Goal: Navigation & Orientation: Find specific page/section

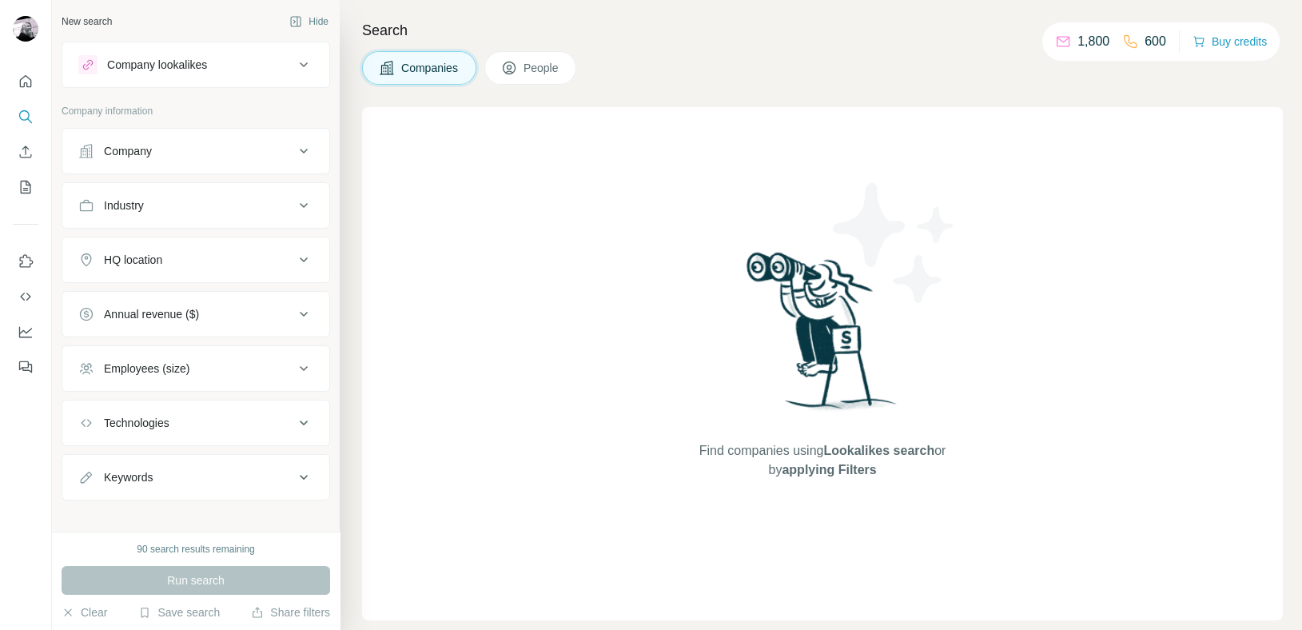
click at [537, 69] on span "People" at bounding box center [542, 68] width 37 height 16
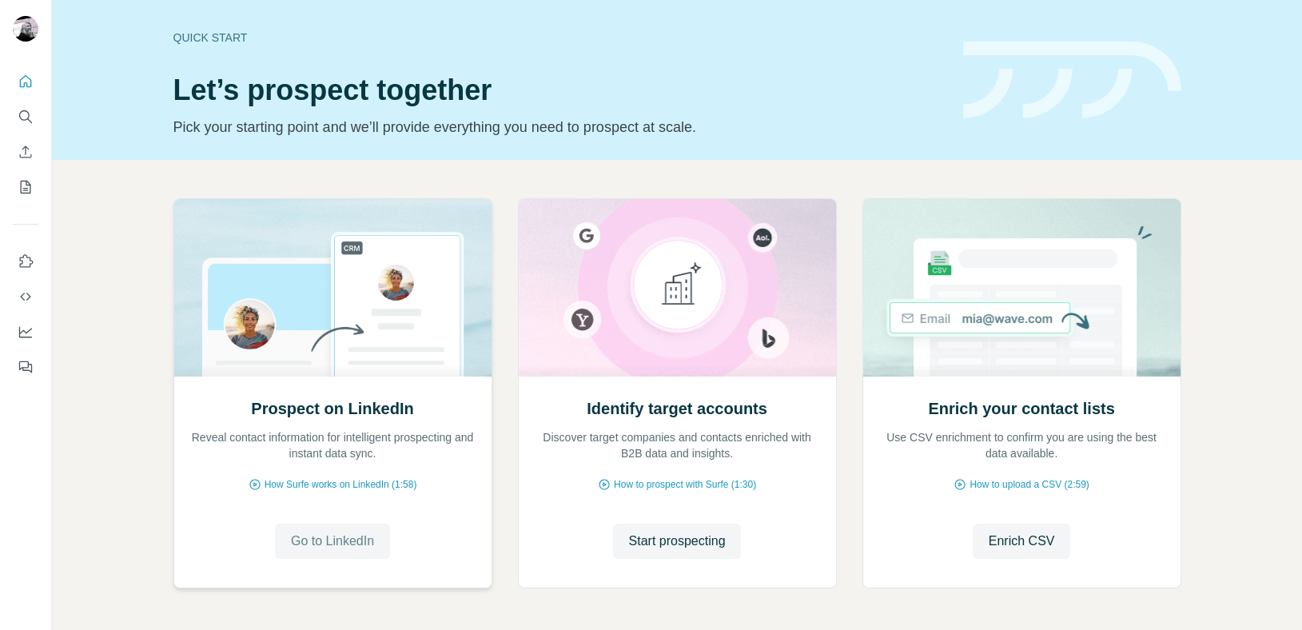
click at [337, 545] on span "Go to LinkedIn" at bounding box center [332, 541] width 83 height 19
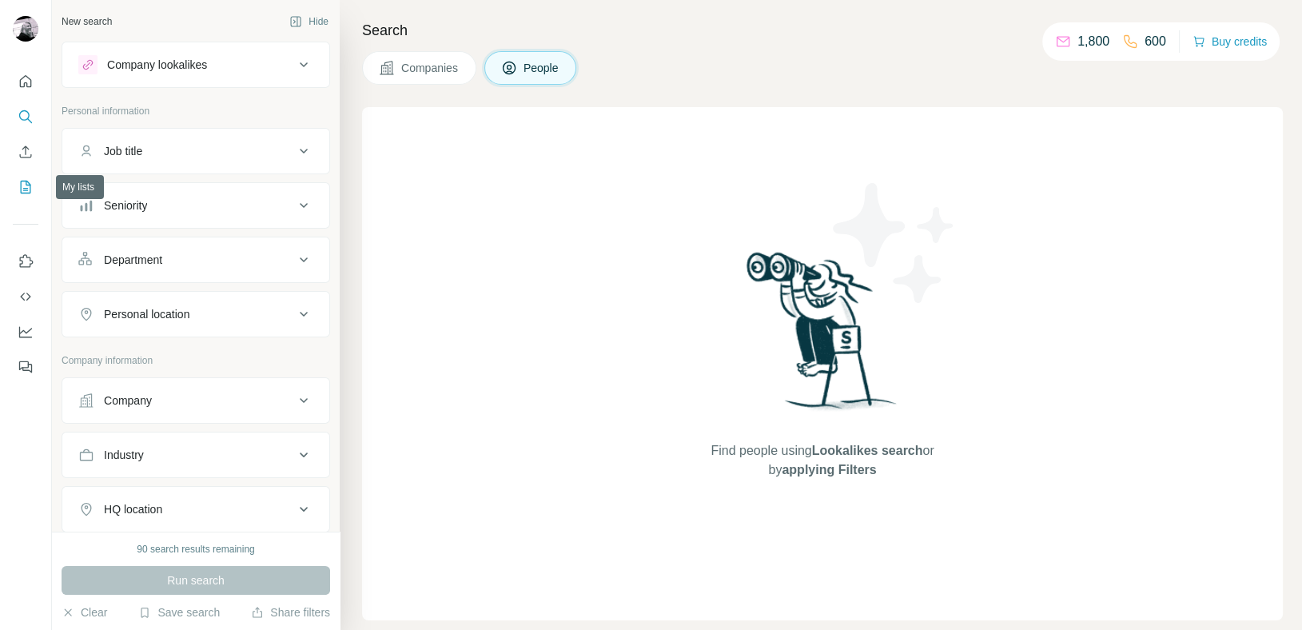
click at [26, 182] on icon "My lists" at bounding box center [27, 186] width 8 height 10
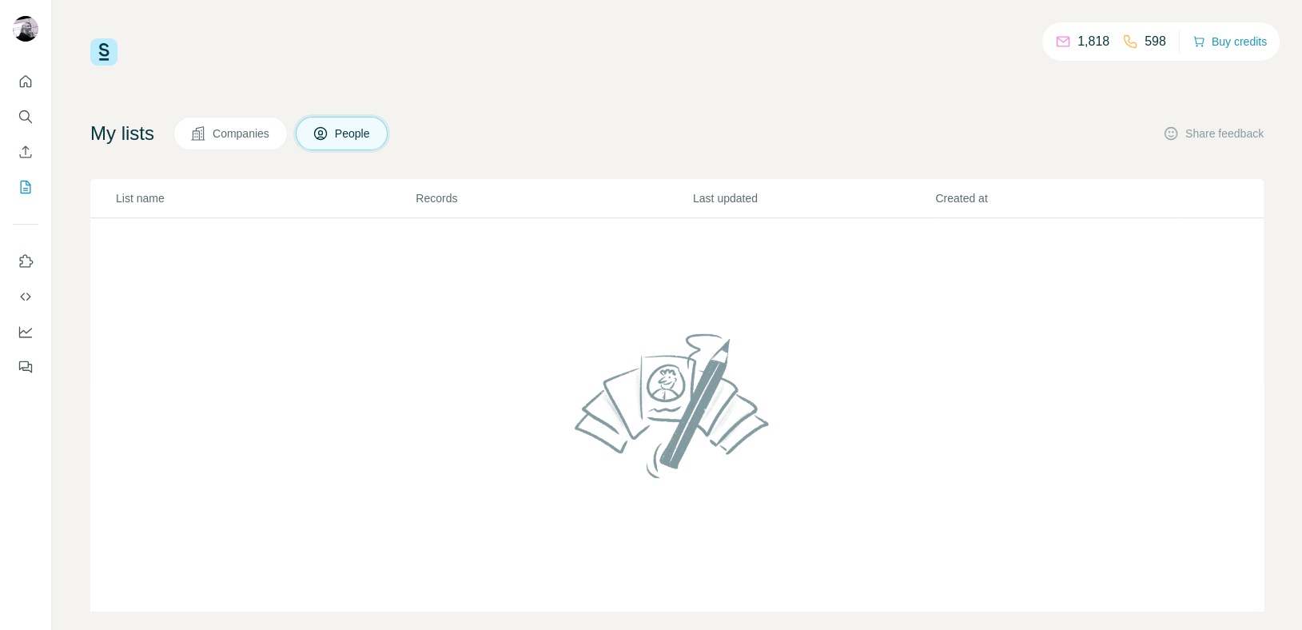
click at [235, 132] on span "Companies" at bounding box center [242, 134] width 58 height 16
